Goal: Transaction & Acquisition: Subscribe to service/newsletter

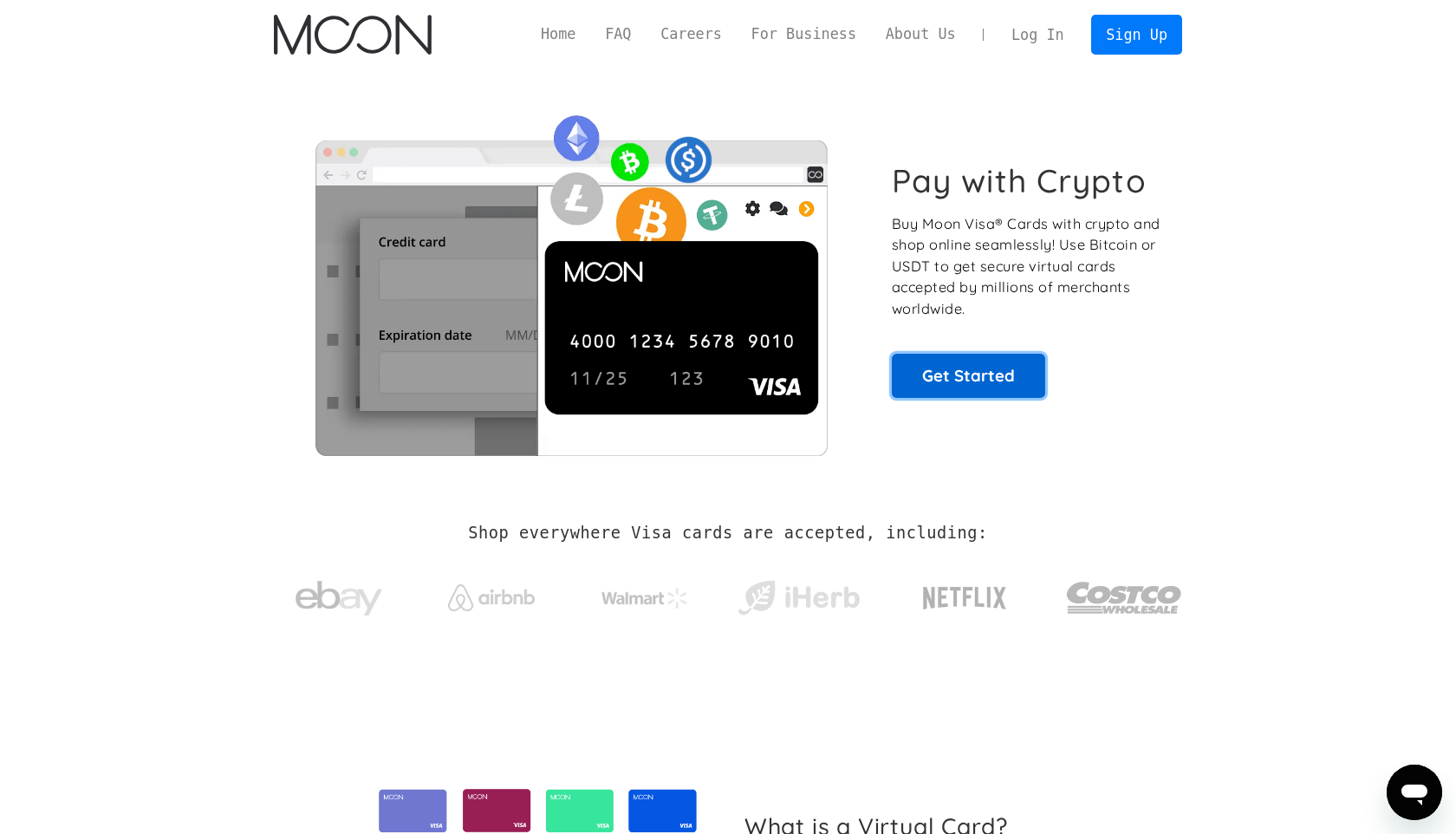
click at [928, 367] on link "Get Started" at bounding box center [967, 375] width 153 height 43
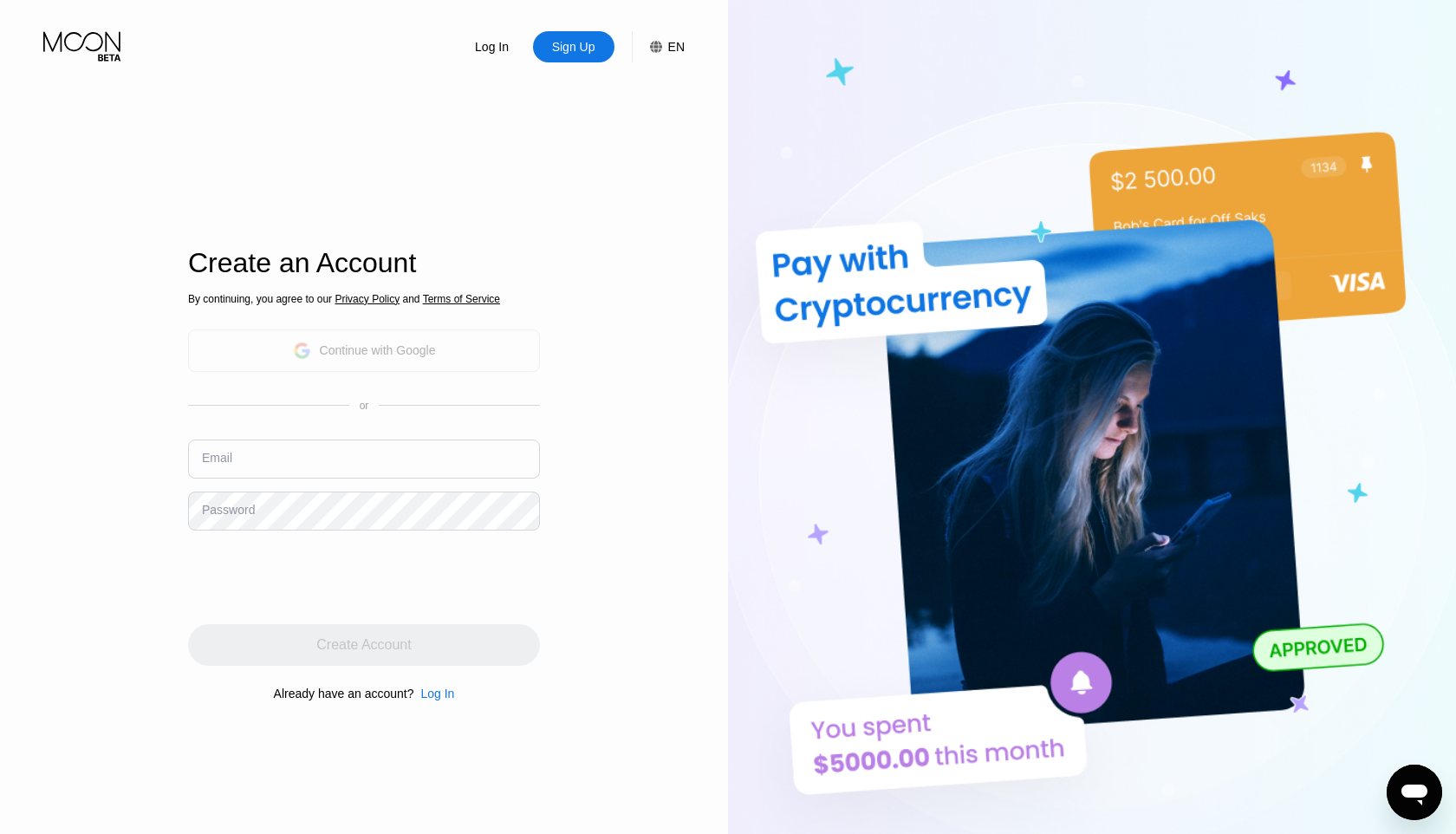
click at [476, 334] on div "Continue with Google" at bounding box center [363, 351] width 352 height 43
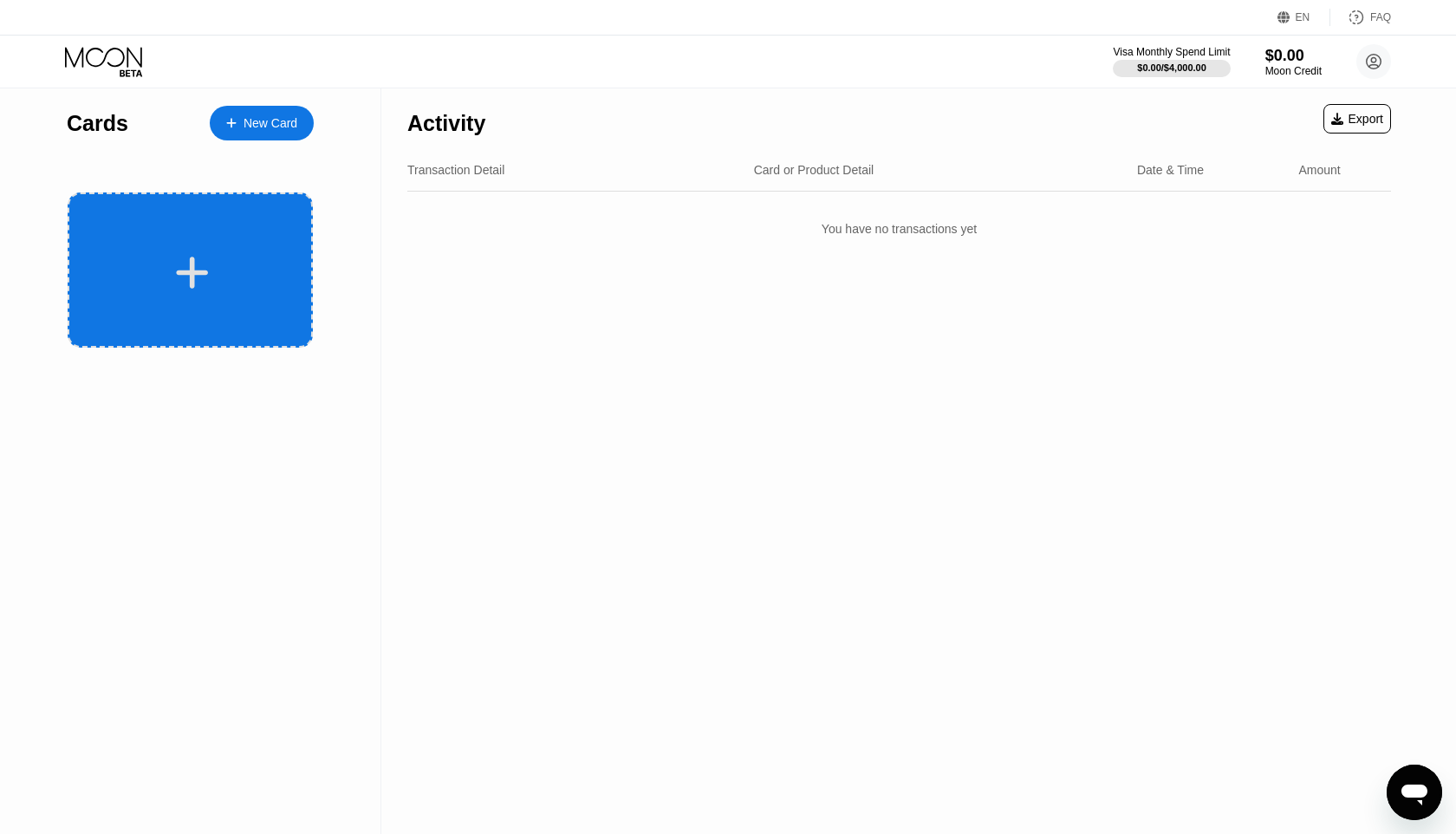
click at [187, 317] on div at bounding box center [190, 270] width 245 height 155
